Goal: Transaction & Acquisition: Purchase product/service

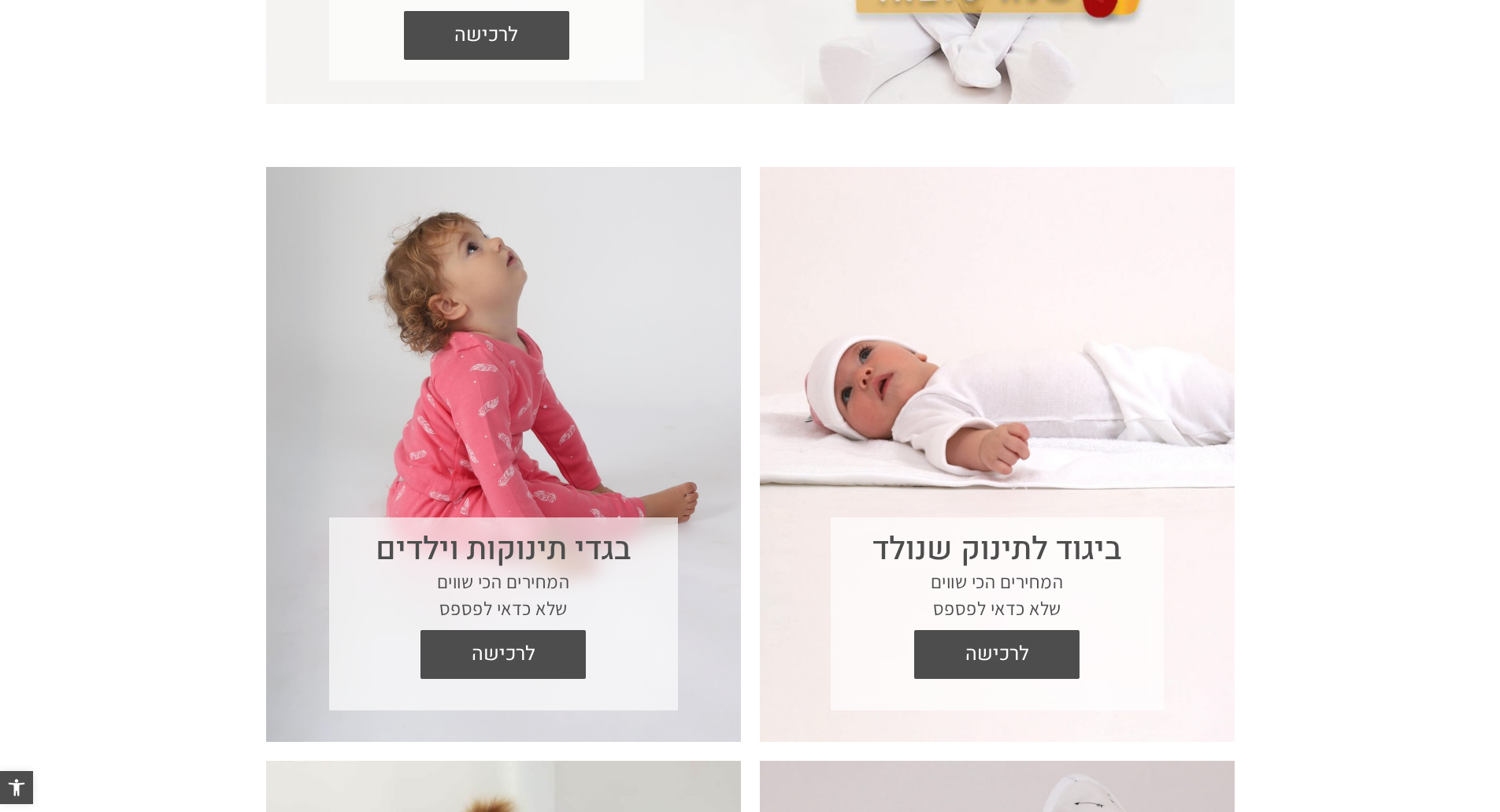
scroll to position [866, 0]
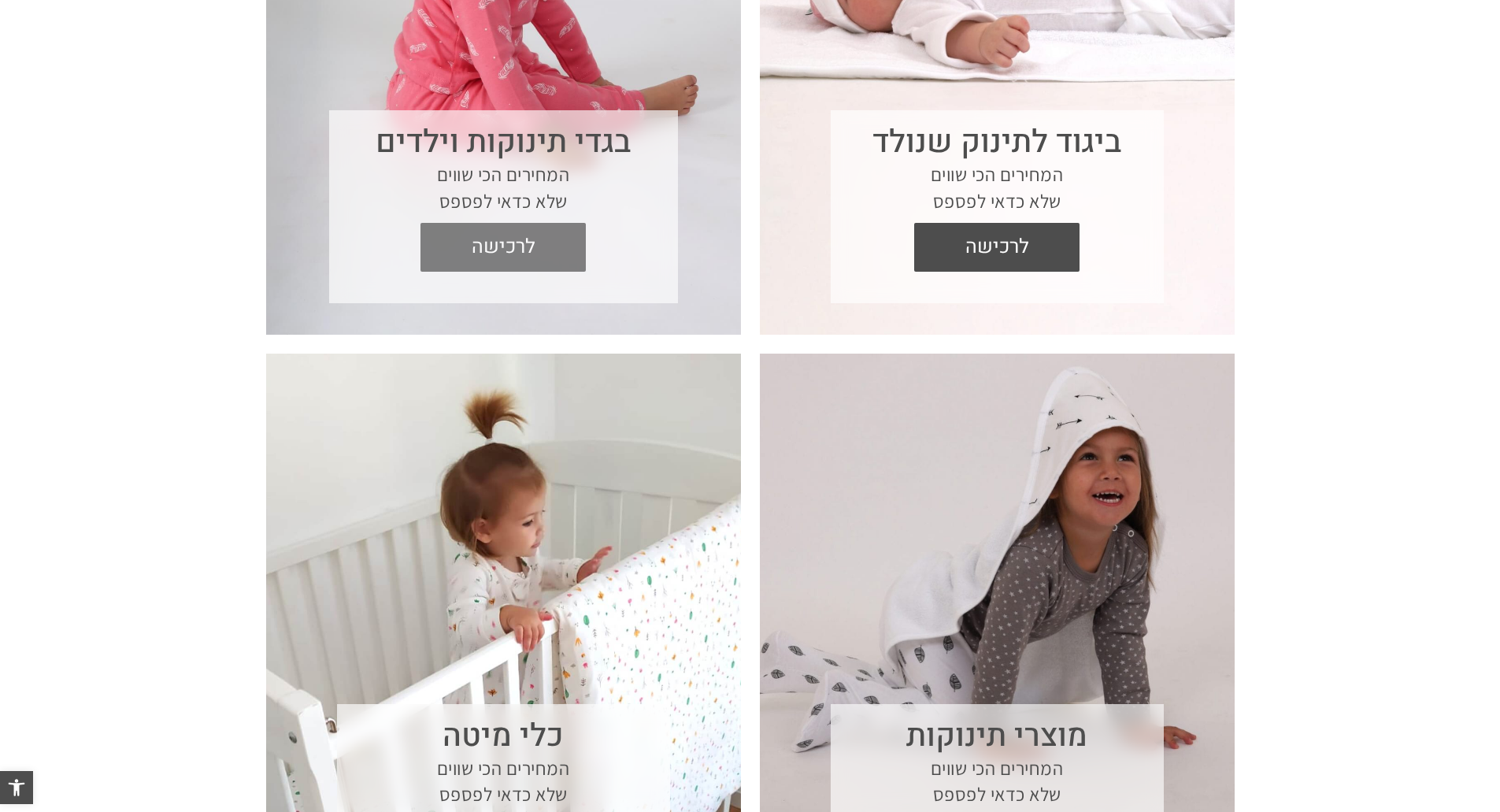
click at [491, 258] on span "לרכישה" at bounding box center [503, 247] width 142 height 49
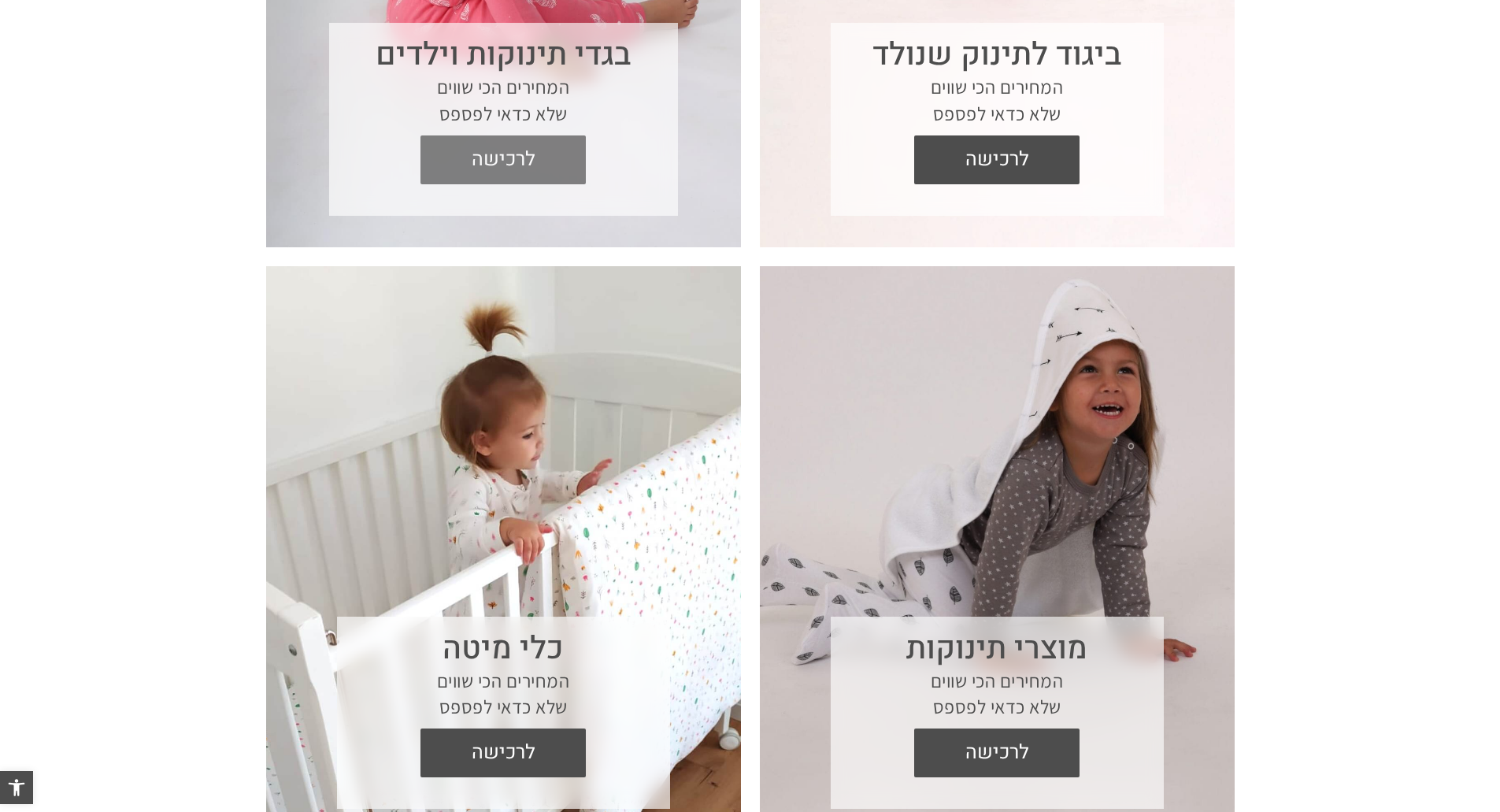
scroll to position [1260, 0]
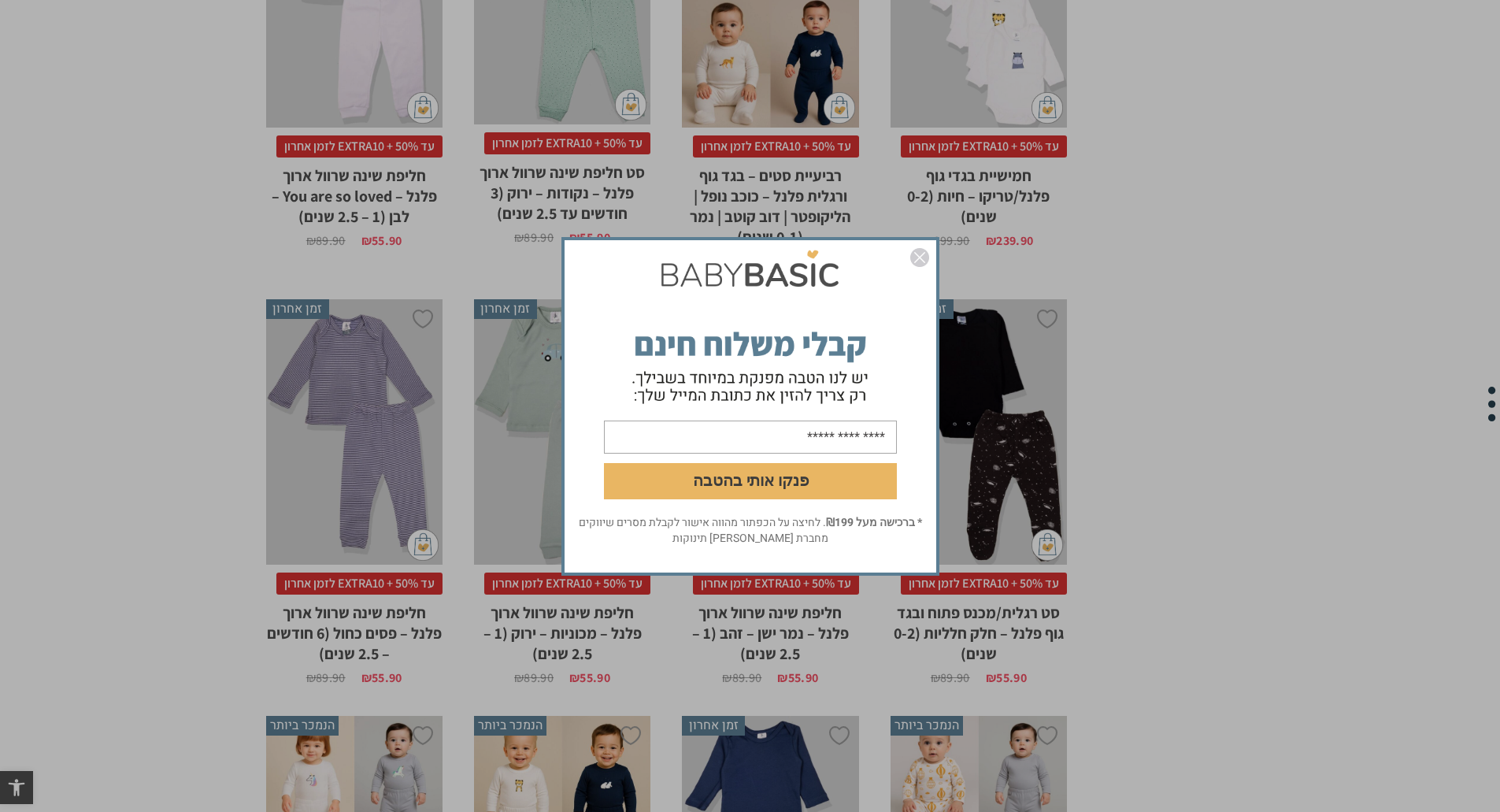
click at [763, 434] on input "email" at bounding box center [750, 436] width 293 height 33
type input "**********"
click at [801, 481] on button "פנקו אותי בהטבה" at bounding box center [750, 480] width 293 height 37
click at [67, 495] on div "**********" at bounding box center [750, 406] width 1500 height 812
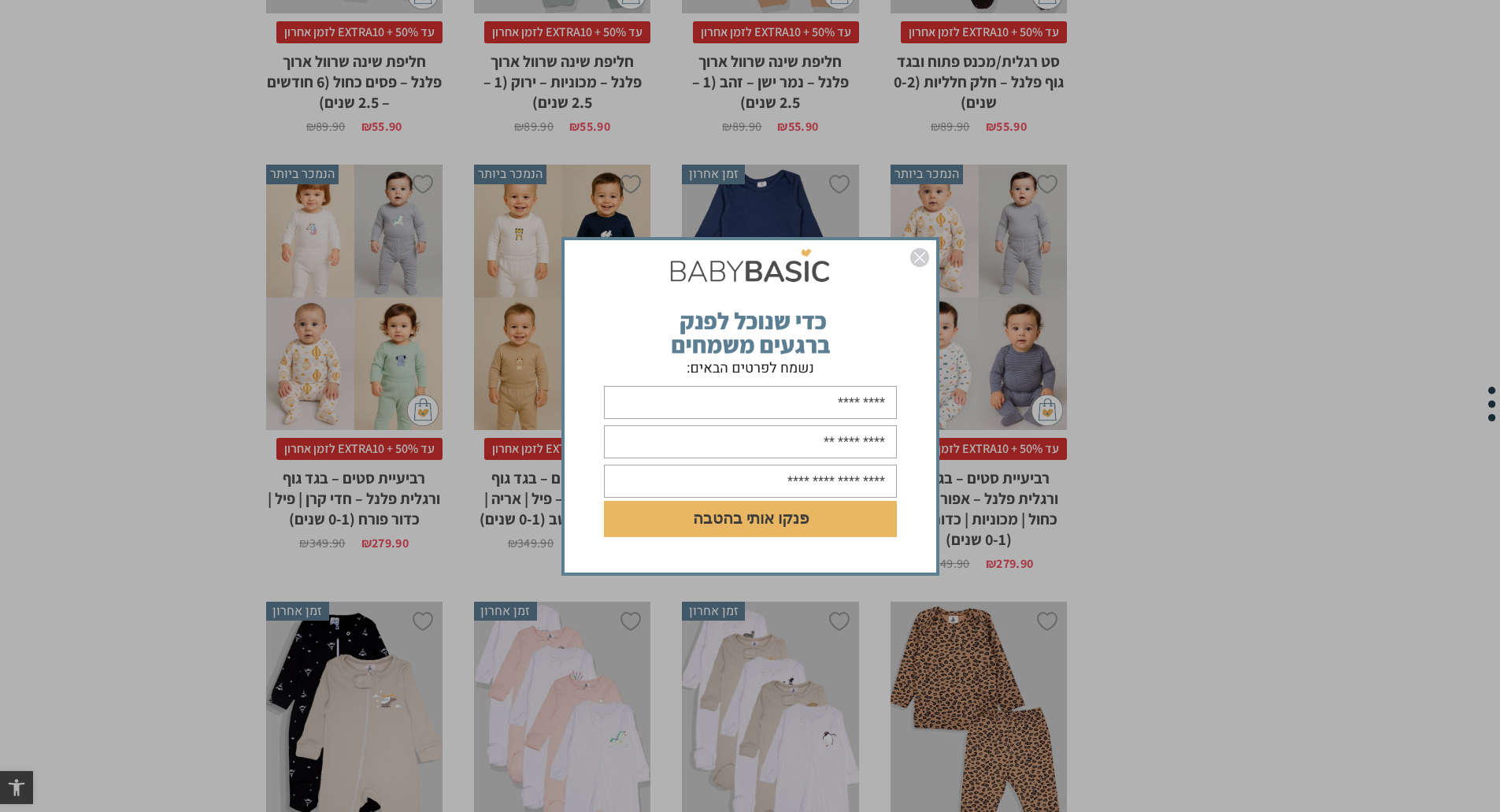
click at [925, 256] on img "סגור" at bounding box center [920, 258] width 19 height 19
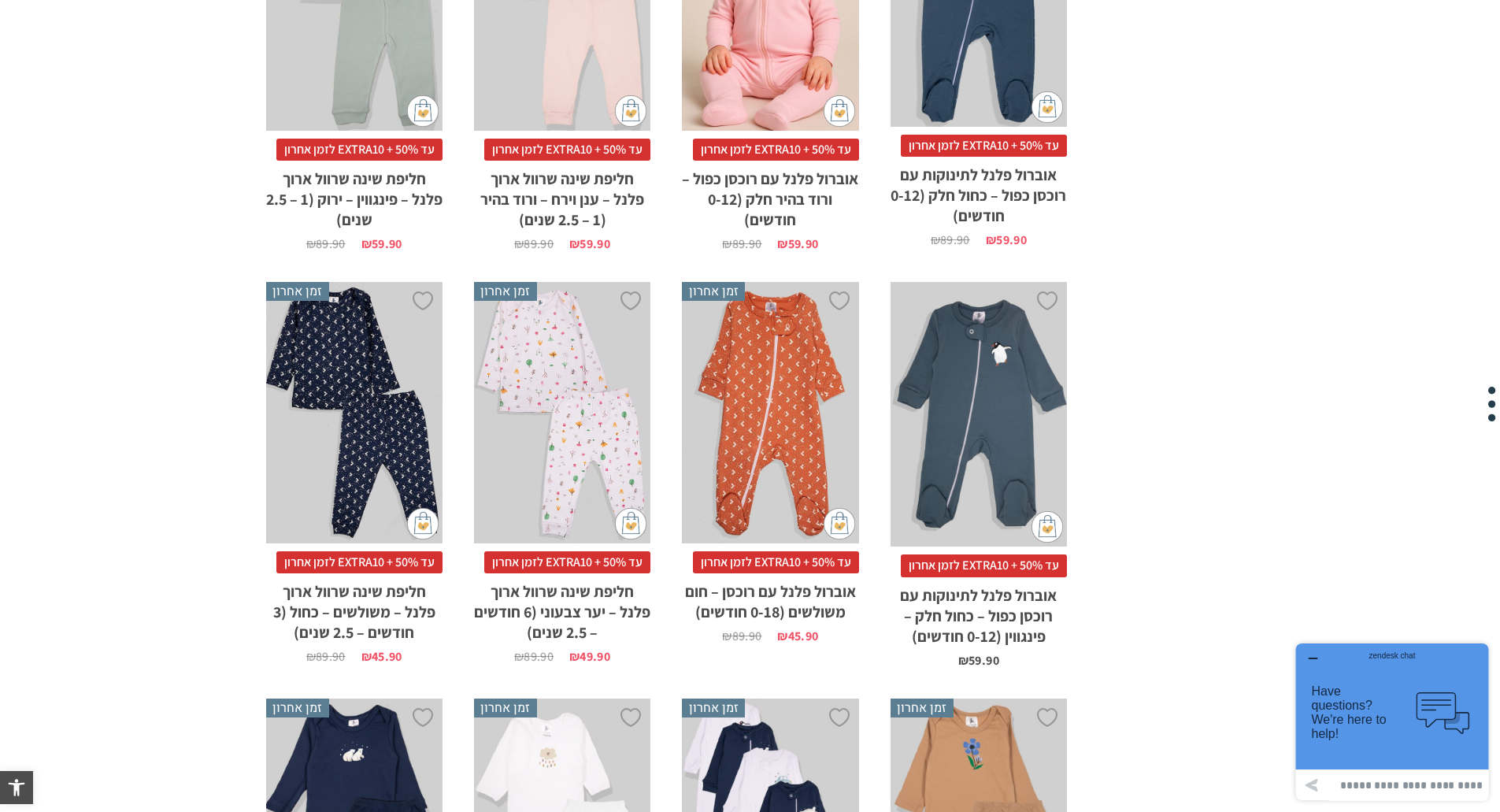
scroll to position [4882, 0]
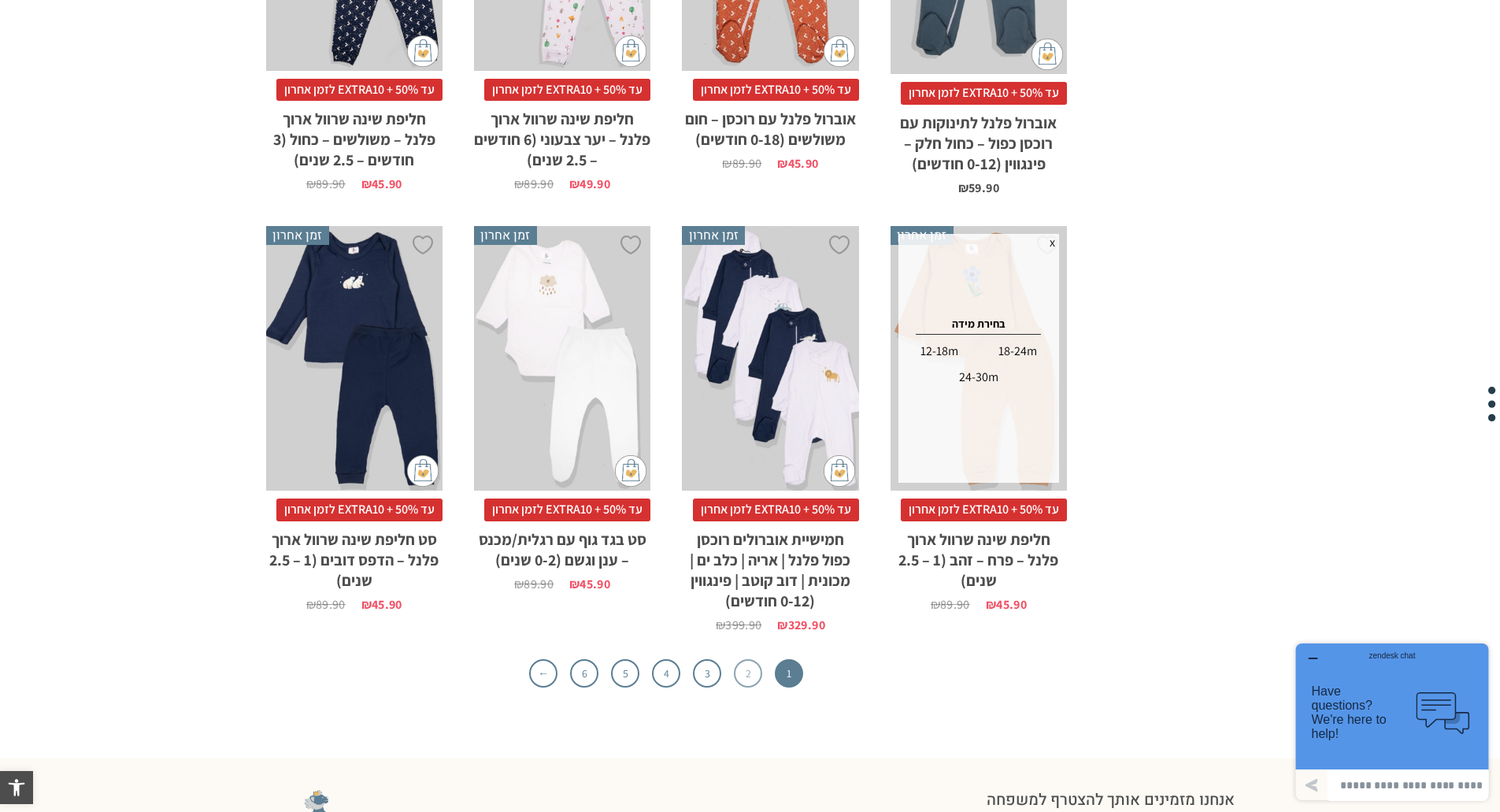
click at [741, 672] on link "2" at bounding box center [748, 673] width 29 height 29
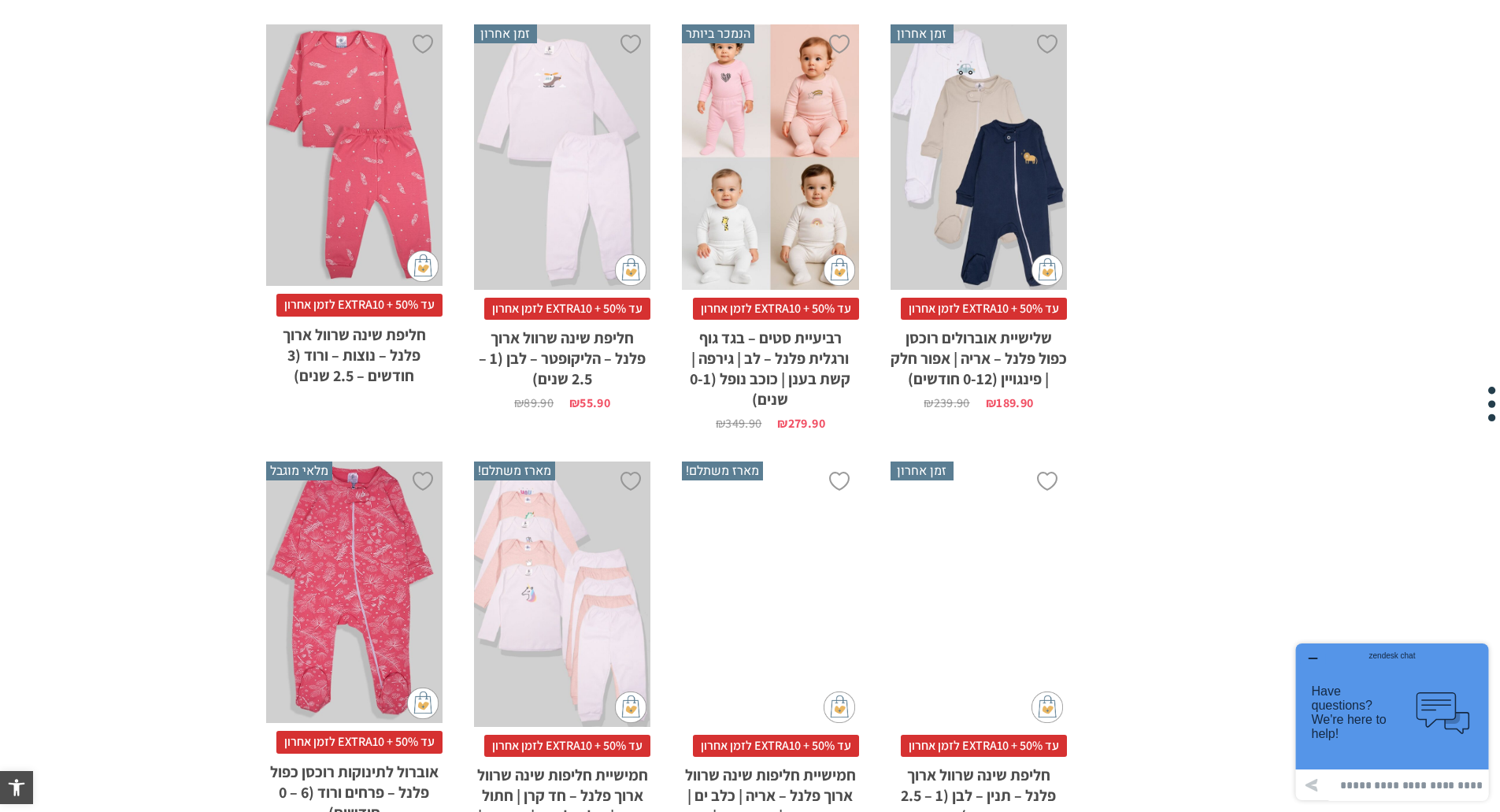
scroll to position [3211, 0]
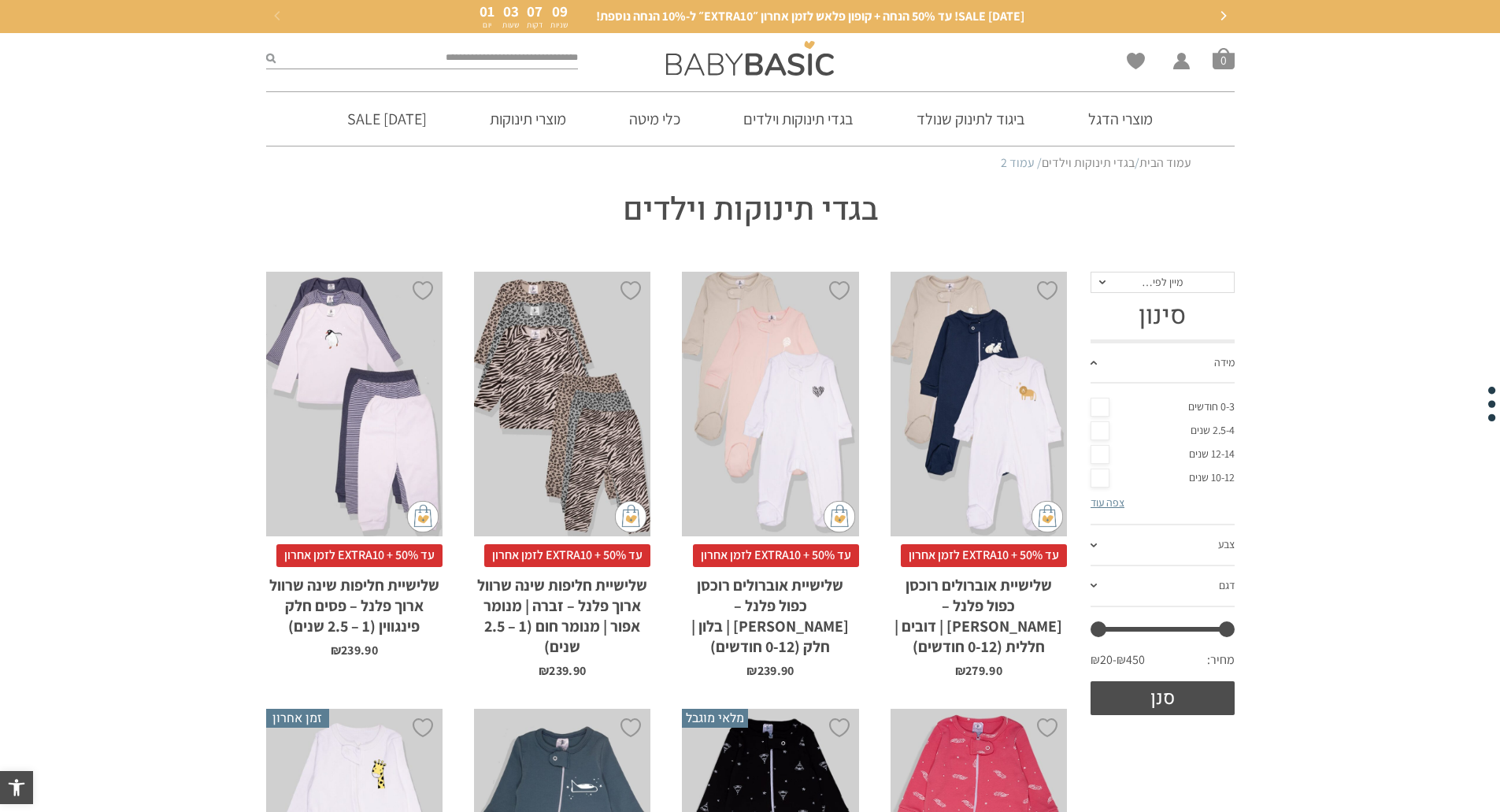
click at [988, 591] on h2 "שלישיית אוברולים רוכסן כפול פלנל – [PERSON_NAME] | דובים | חללית (0-12 חודשים)" at bounding box center [979, 611] width 177 height 90
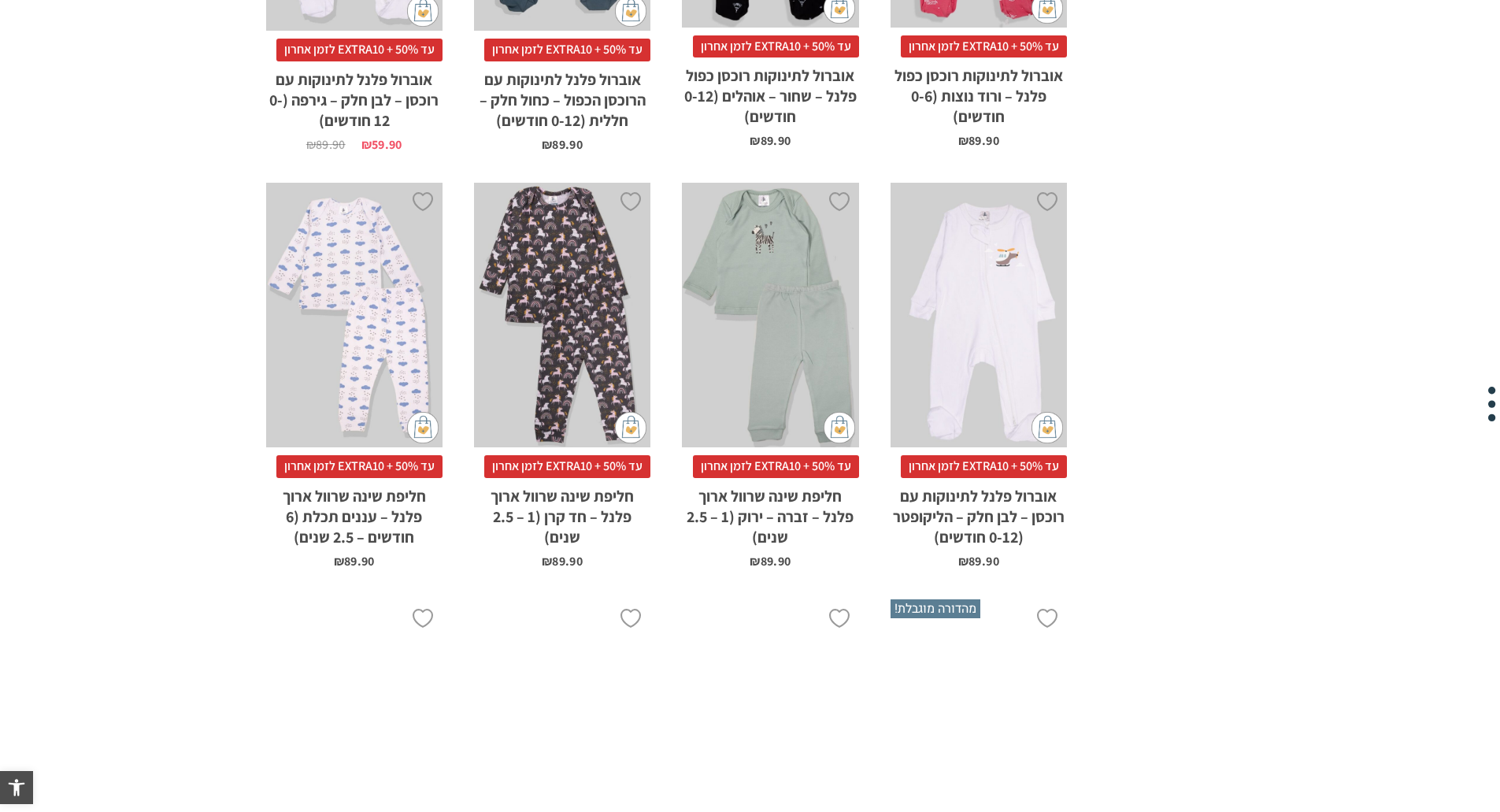
scroll to position [1023, 0]
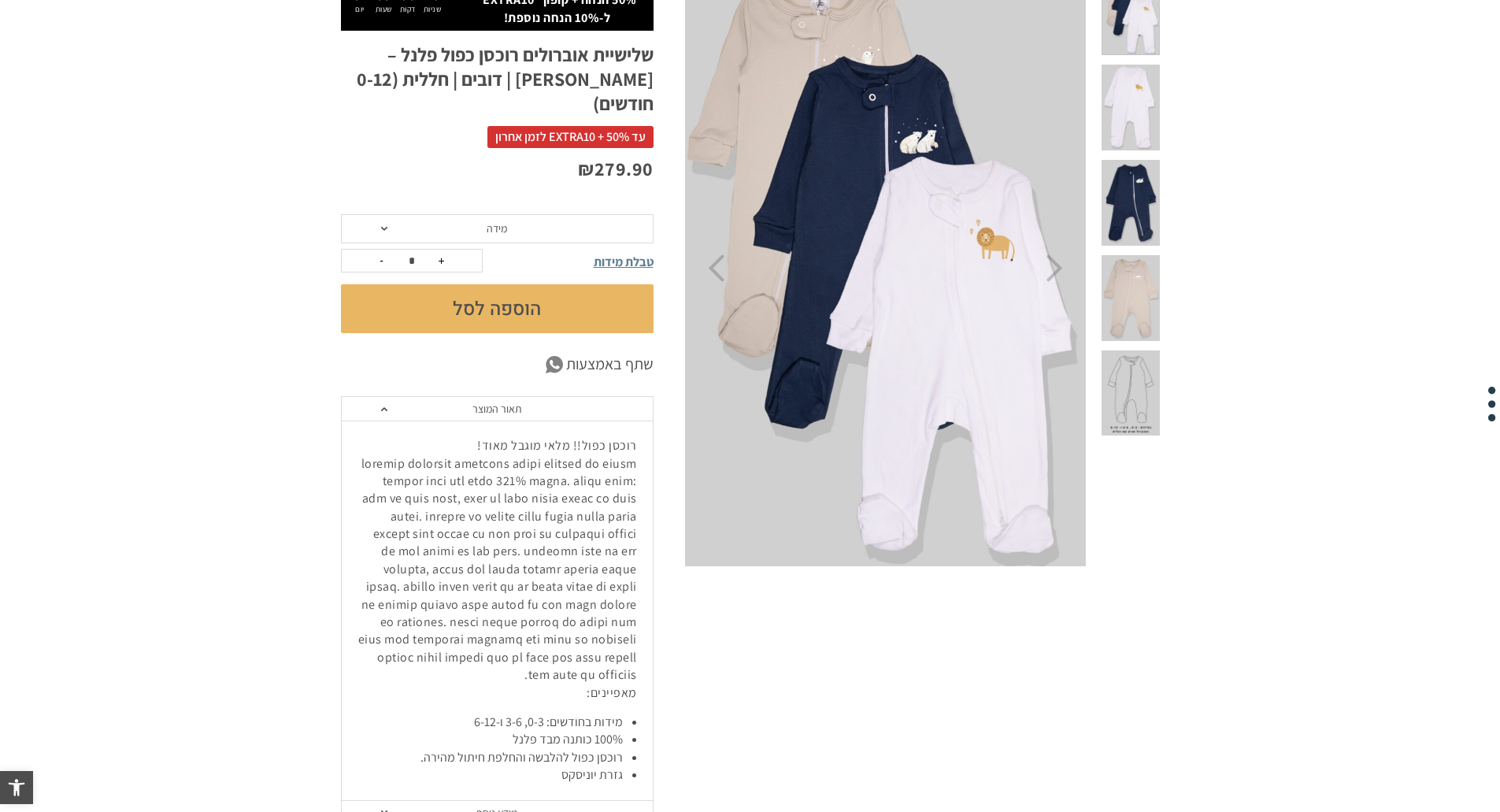
scroll to position [315, 0]
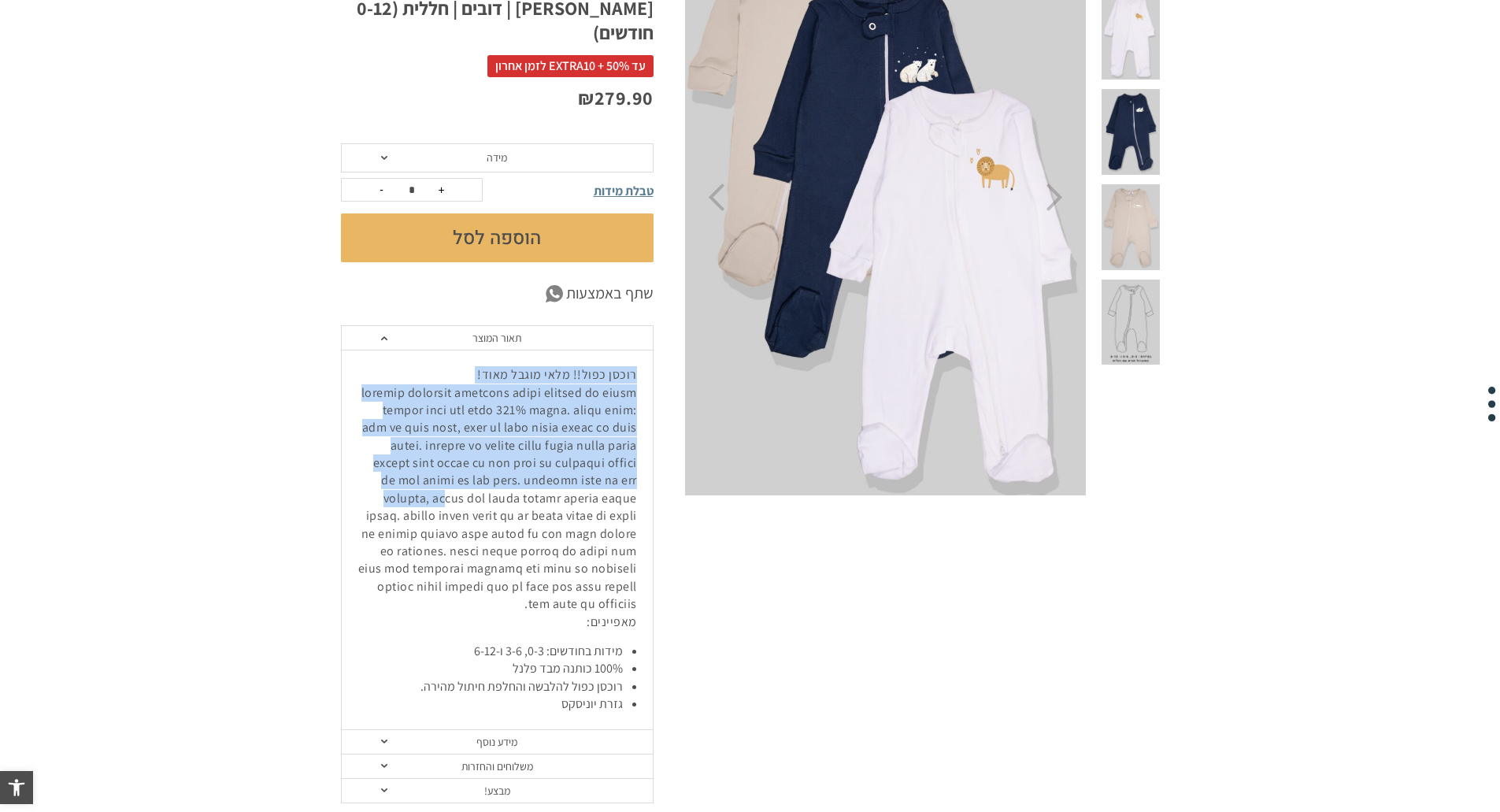
drag, startPoint x: 642, startPoint y: 345, endPoint x: 583, endPoint y: 466, distance: 134.6
click at [583, 466] on div "רוכסן כפול!! מלאי מוגבל מאוד! מאפיינים: מידות בחודשים: 0-3, 3-6 ו-6-12 100% כות…" at bounding box center [497, 540] width 311 height 379
click at [583, 466] on span "רוכסן כפול!! מלאי מוגבל מאוד!" at bounding box center [498, 489] width 279 height 245
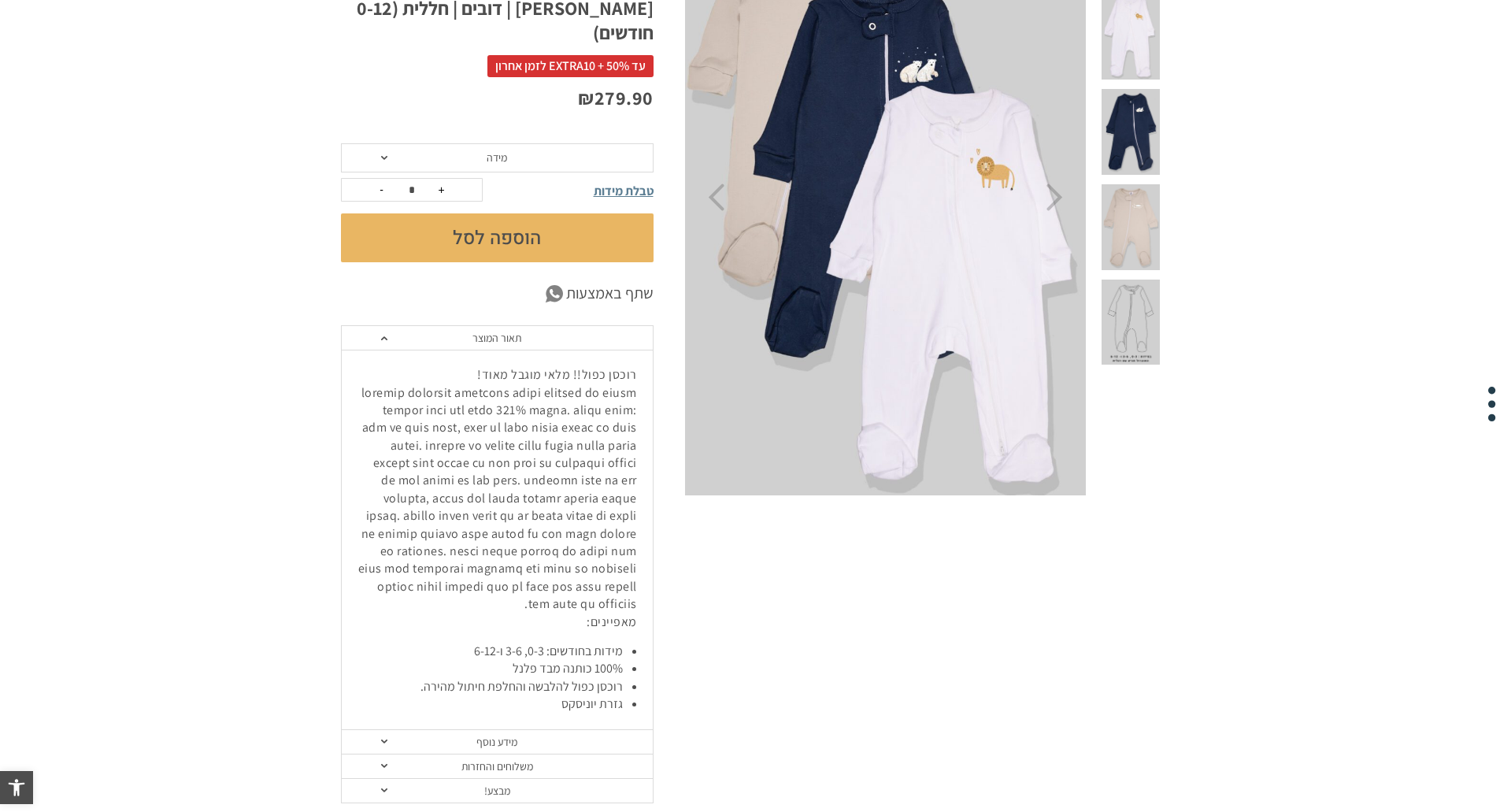
scroll to position [0, 0]
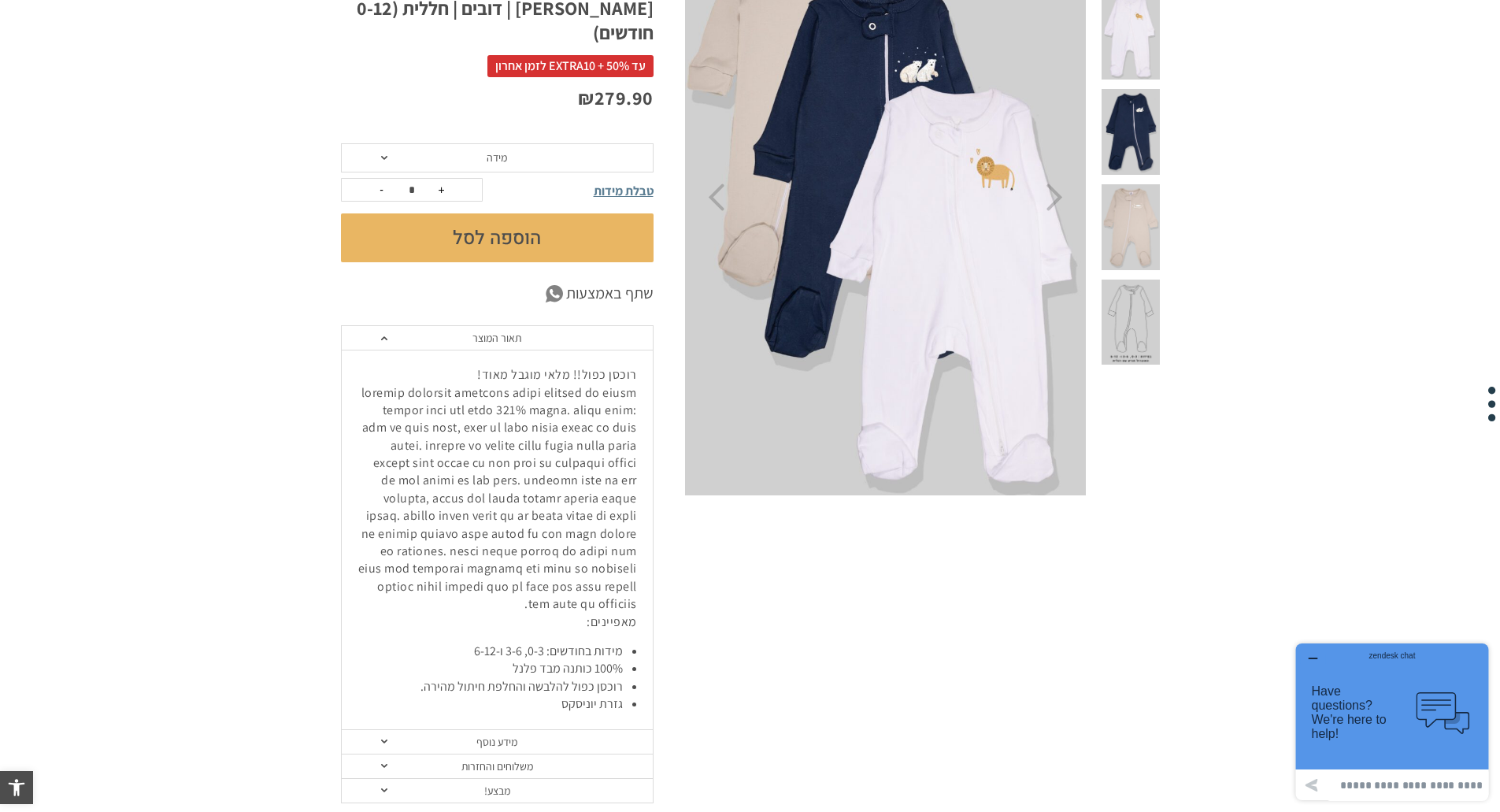
click at [1140, 185] on span at bounding box center [1131, 227] width 57 height 86
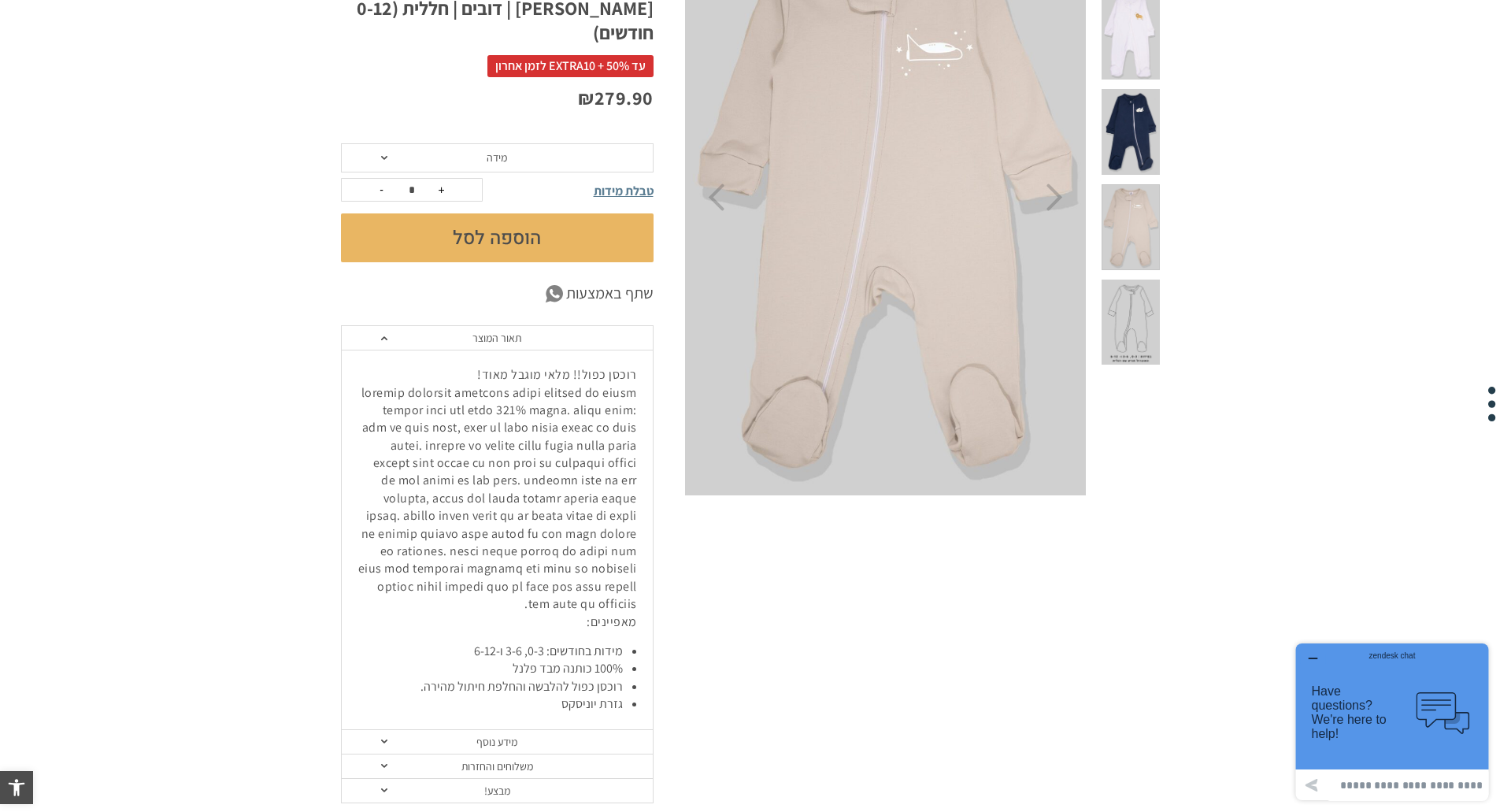
click at [1141, 279] on span at bounding box center [1131, 322] width 57 height 86
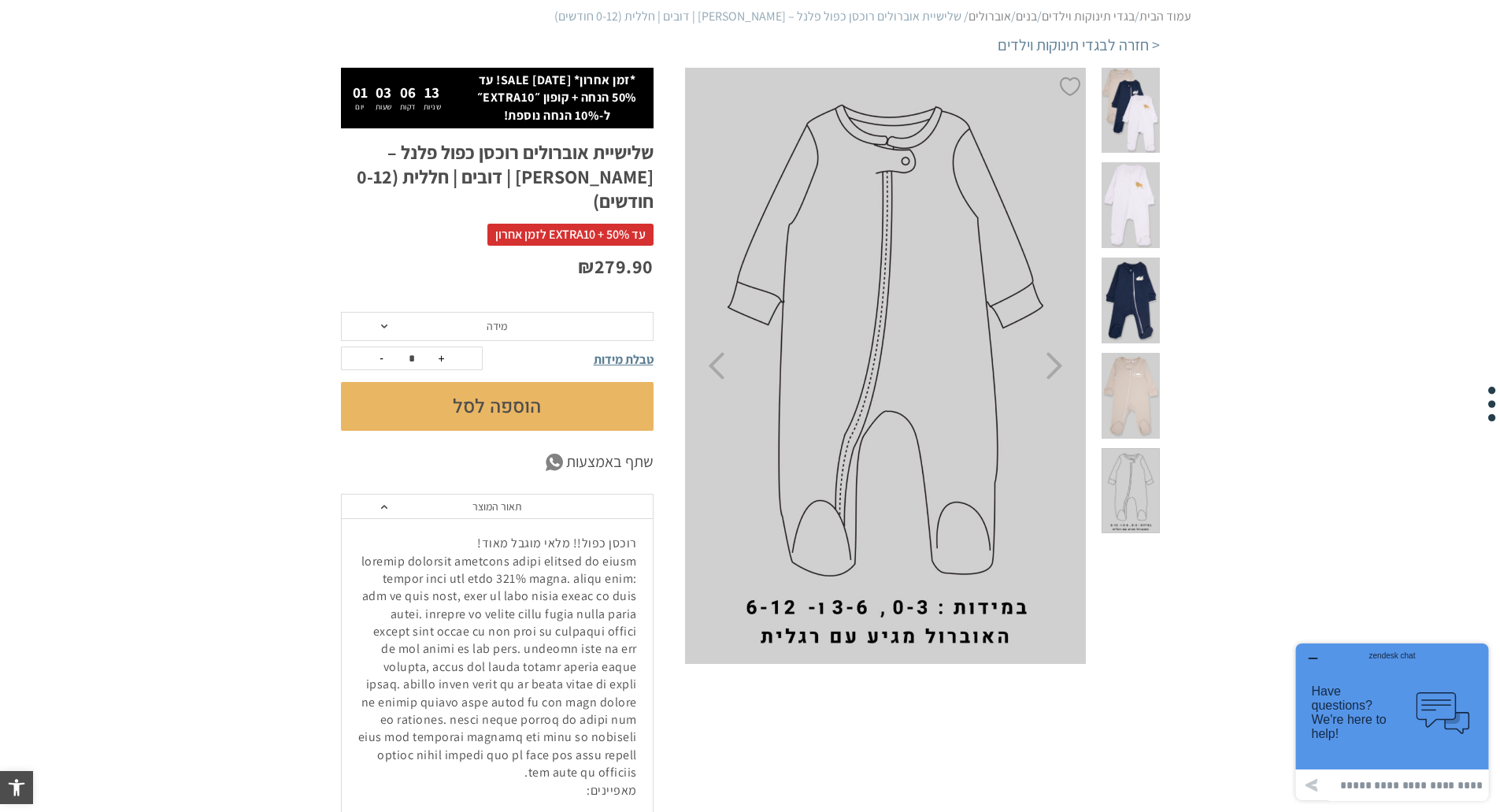
scroll to position [158, 0]
